Goal: Transaction & Acquisition: Purchase product/service

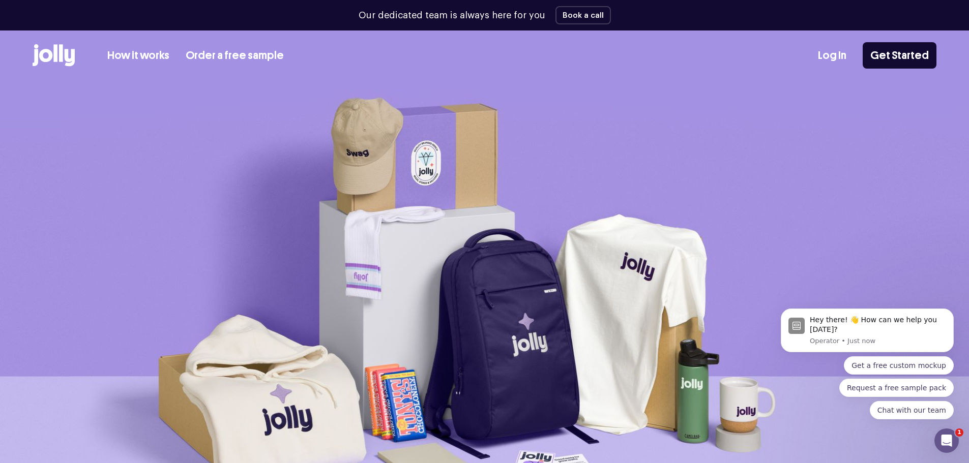
click at [790, 123] on img at bounding box center [484, 310] width 969 height 458
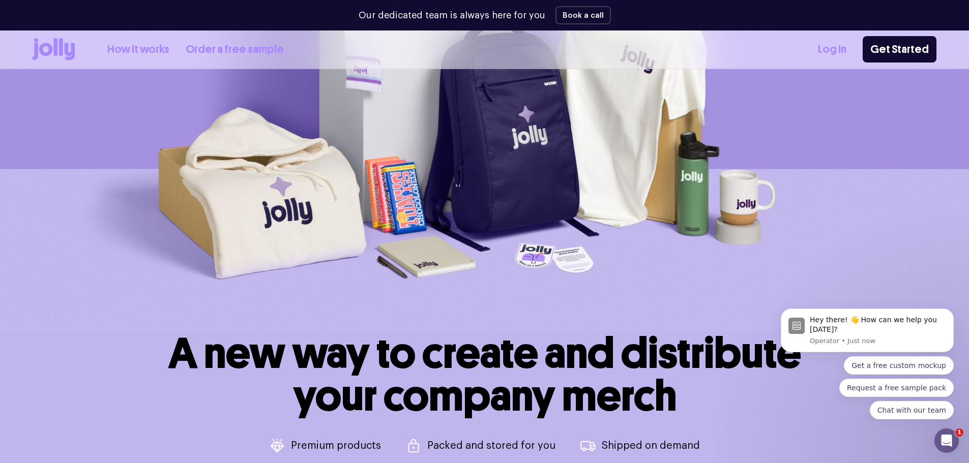
scroll to position [203, 0]
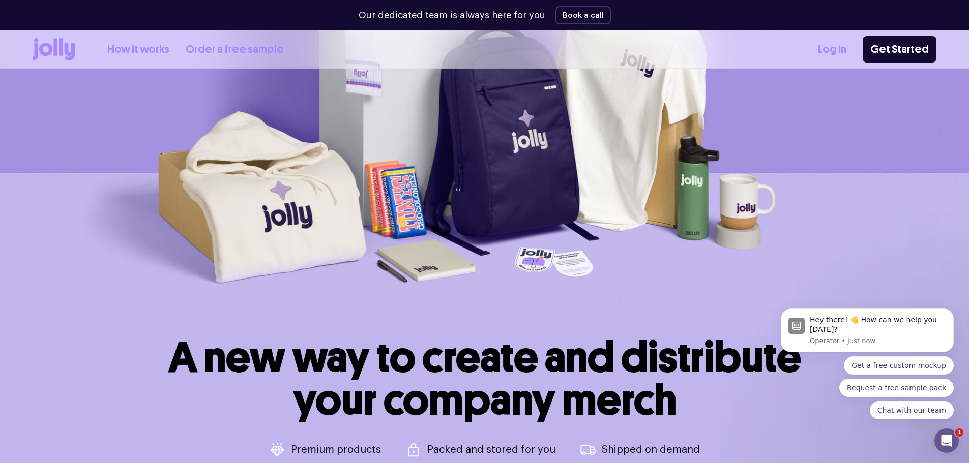
click at [411, 205] on img at bounding box center [484, 107] width 969 height 458
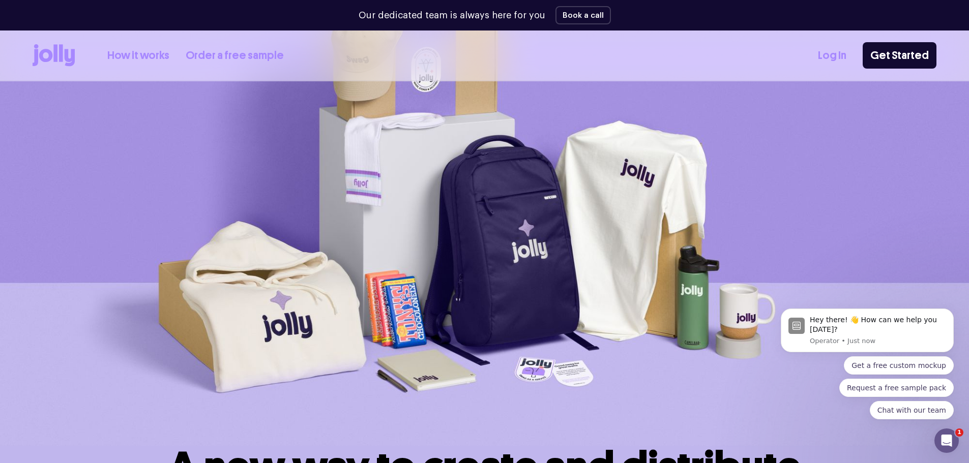
scroll to position [0, 0]
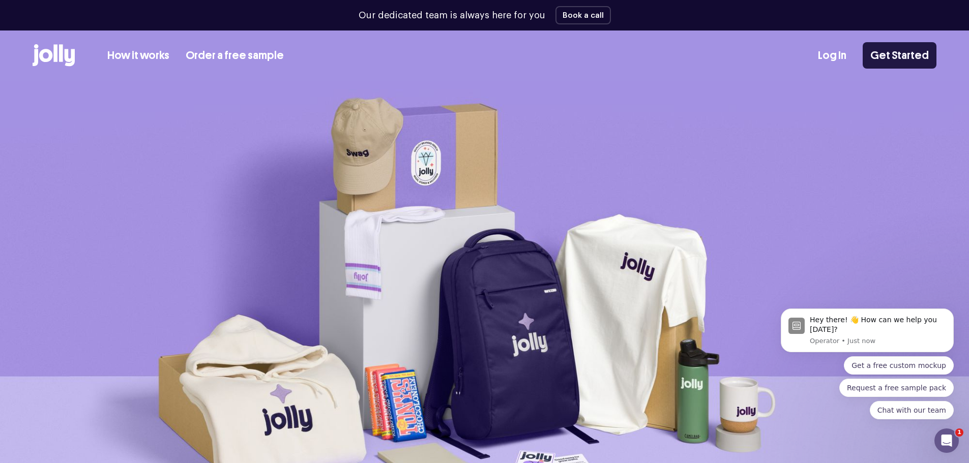
click at [885, 56] on link "Get Started" at bounding box center [899, 55] width 74 height 26
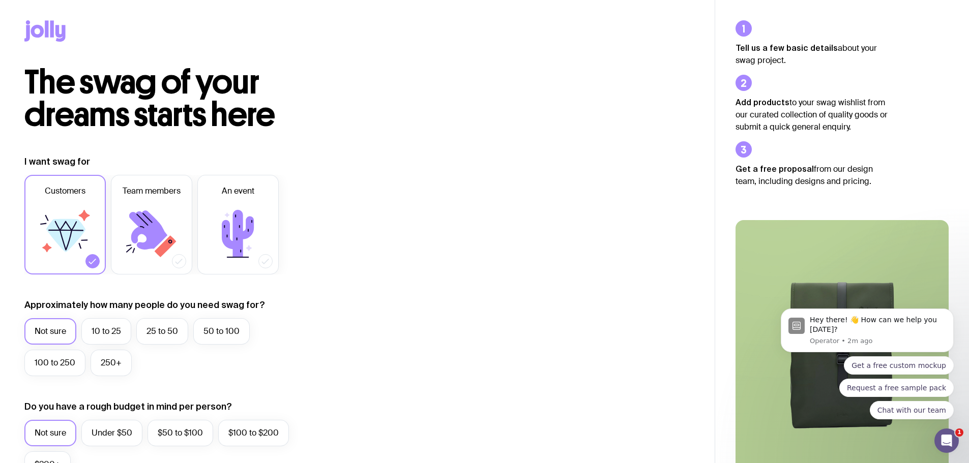
click at [46, 28] on icon at bounding box center [47, 28] width 4 height 17
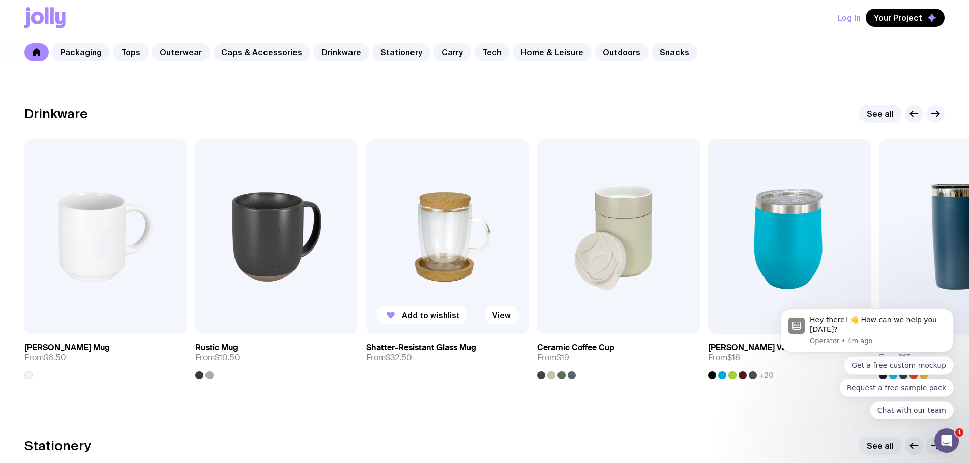
scroll to position [1525, 0]
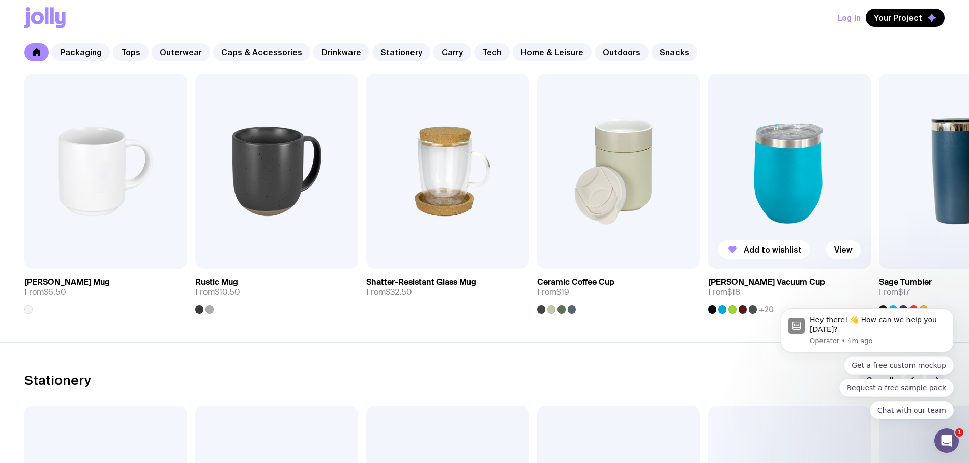
click at [717, 310] on div "+20" at bounding box center [741, 310] width 66 height 8
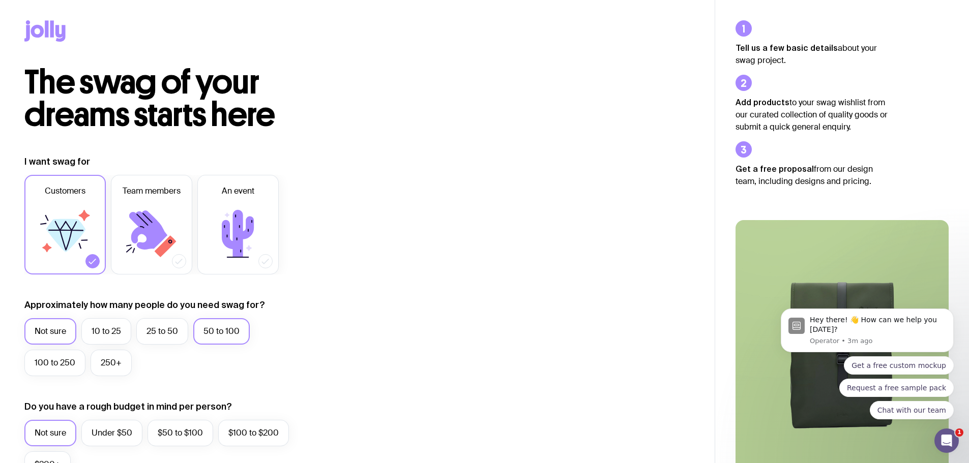
click at [235, 329] on label "50 to 100" at bounding box center [221, 331] width 56 height 26
click at [0, 0] on input "50 to 100" at bounding box center [0, 0] width 0 height 0
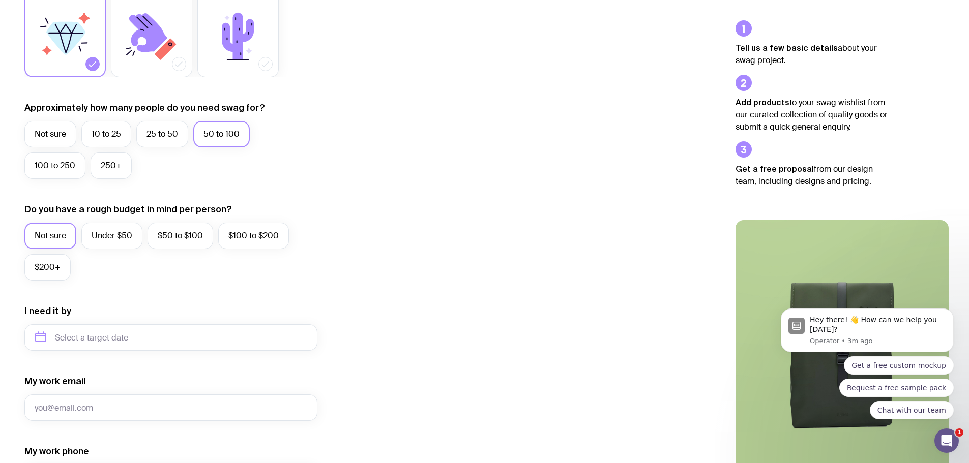
scroll to position [203, 0]
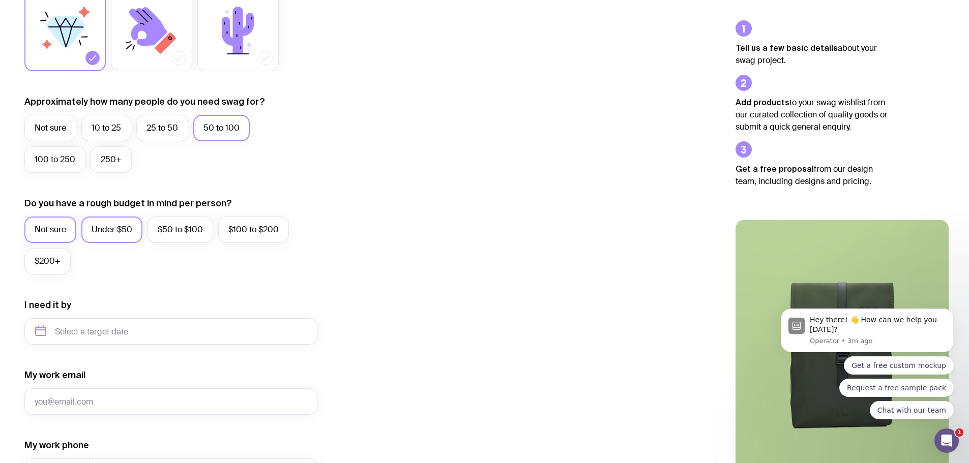
click at [87, 223] on label "Under $50" at bounding box center [111, 230] width 61 height 26
click at [0, 0] on input "Under $50" at bounding box center [0, 0] width 0 height 0
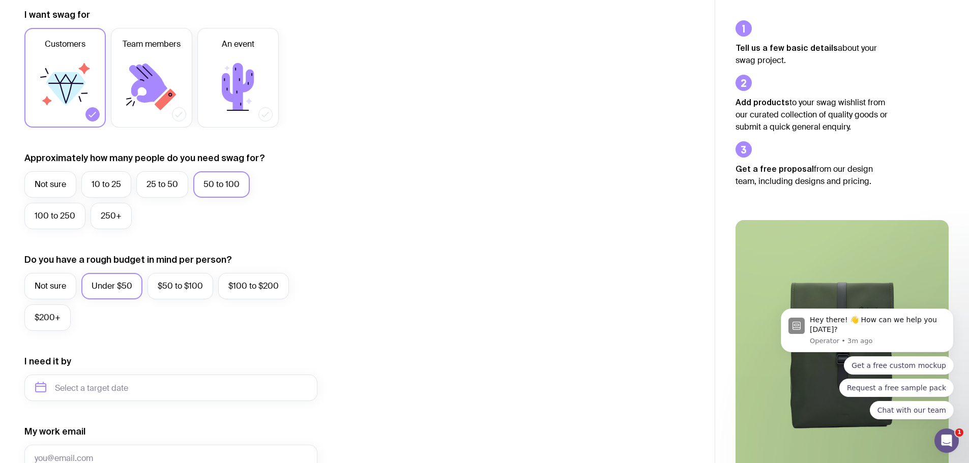
scroll to position [0, 0]
